Goal: Navigation & Orientation: Find specific page/section

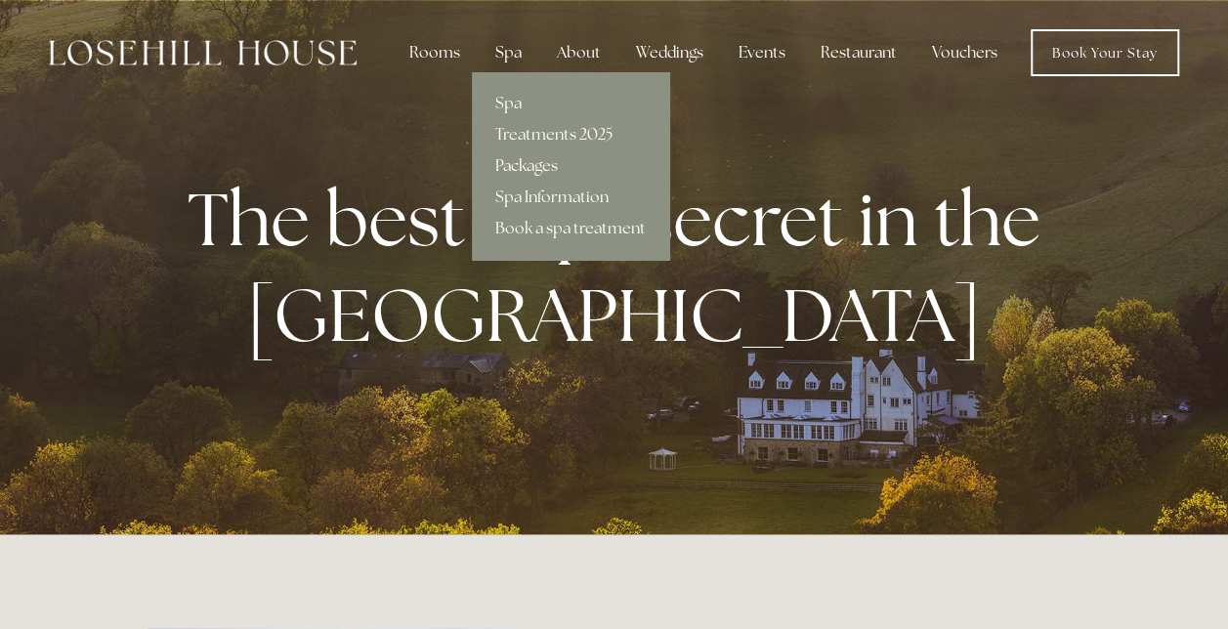
click at [535, 164] on link "Packages" at bounding box center [570, 165] width 197 height 31
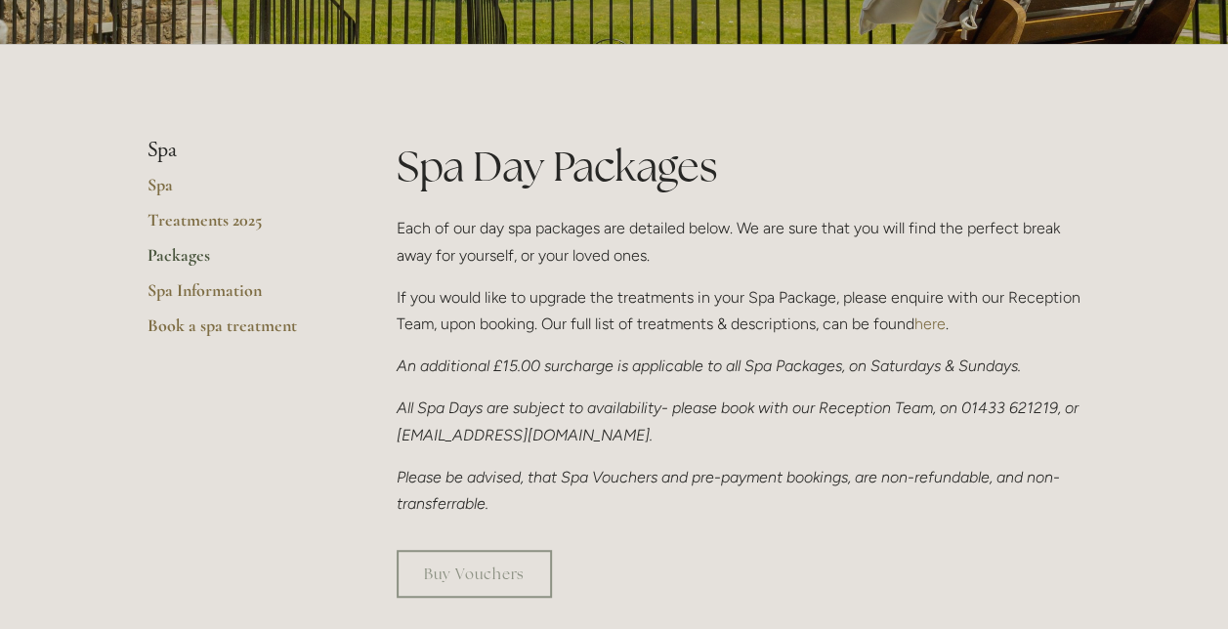
scroll to position [299, 0]
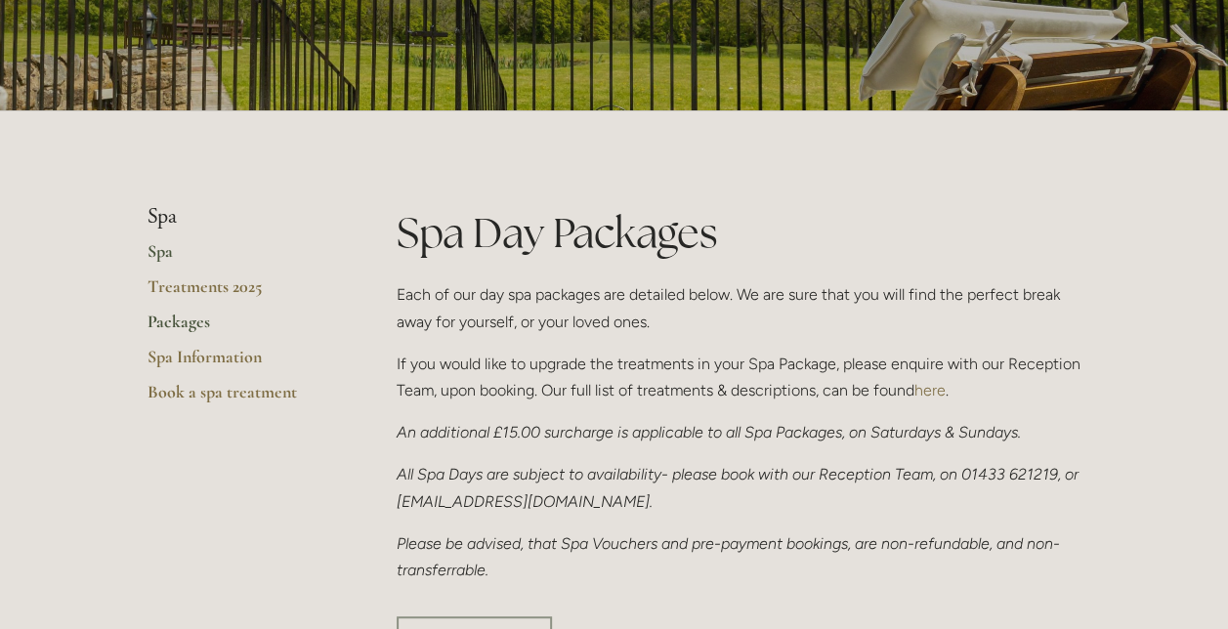
click at [173, 246] on link "Spa" at bounding box center [240, 257] width 187 height 35
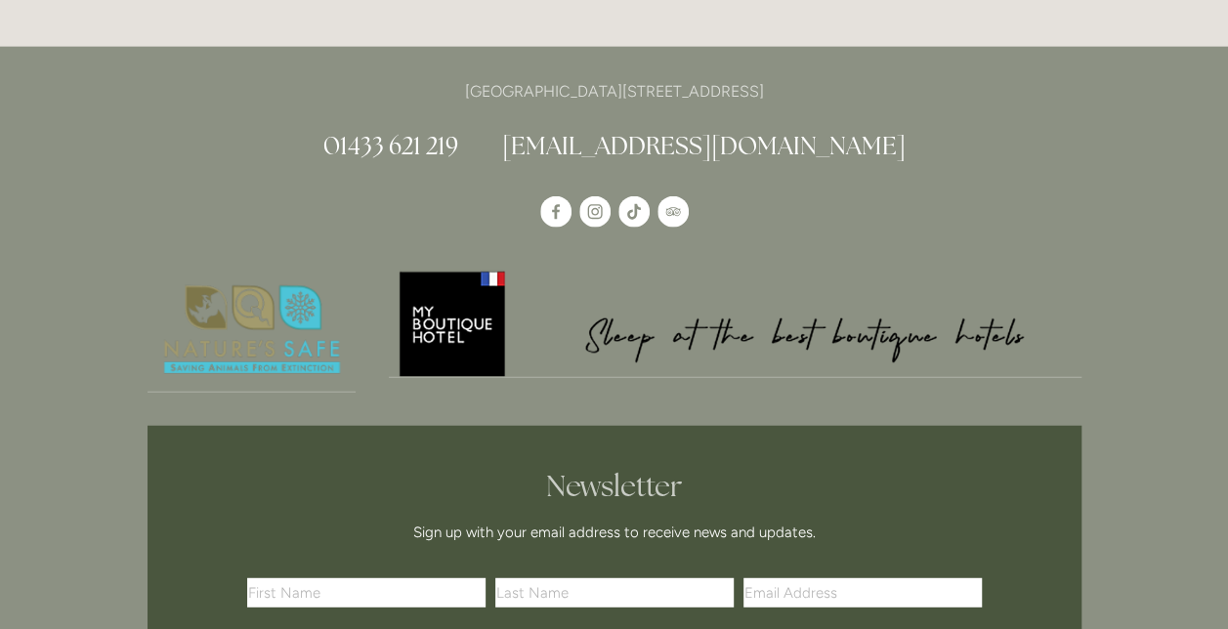
scroll to position [2285, 0]
